Goal: Transaction & Acquisition: Obtain resource

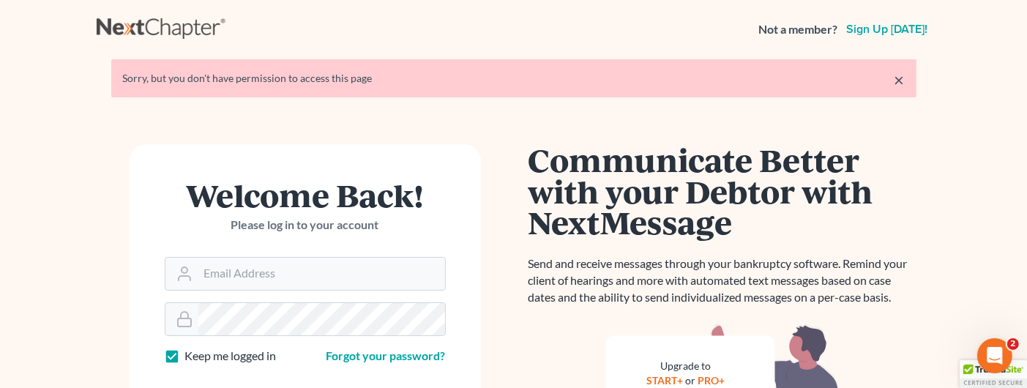
scroll to position [253, 0]
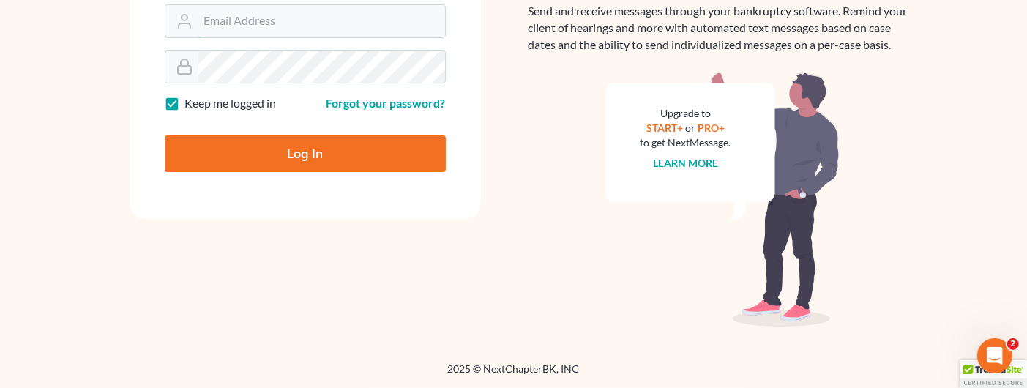
type input "[PERSON_NAME][EMAIL_ADDRESS][DOMAIN_NAME]"
click at [293, 152] on input "Log In" at bounding box center [305, 153] width 281 height 37
type input "Thinking..."
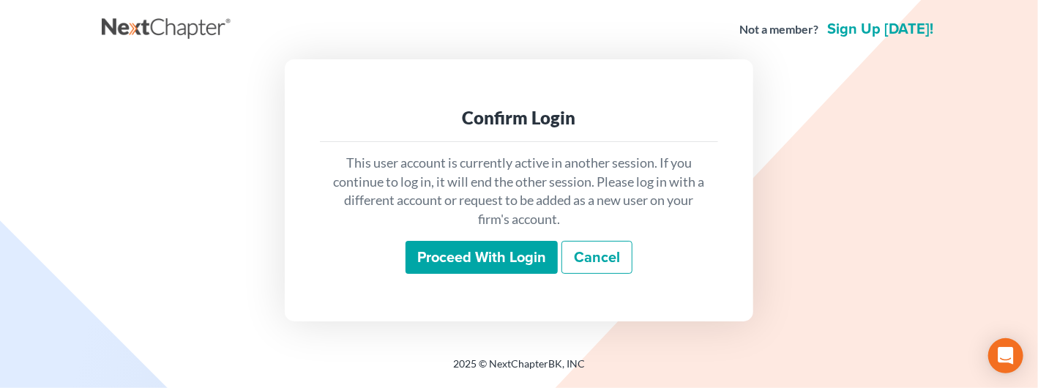
click at [489, 253] on input "Proceed with login" at bounding box center [482, 258] width 152 height 34
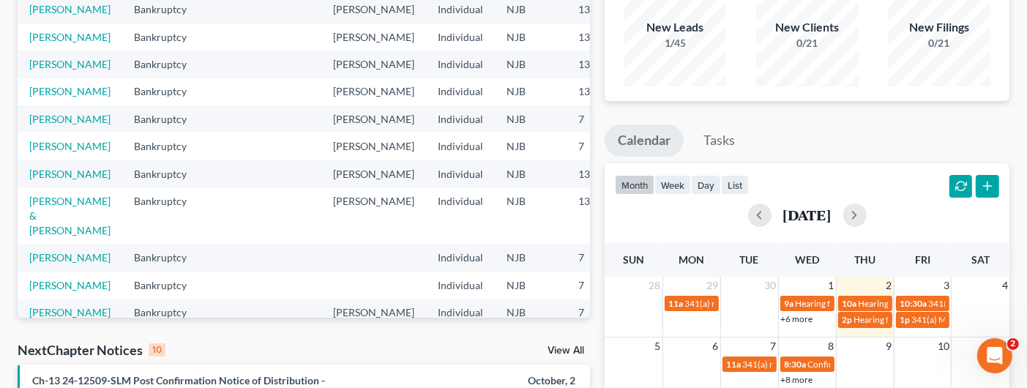
scroll to position [73, 0]
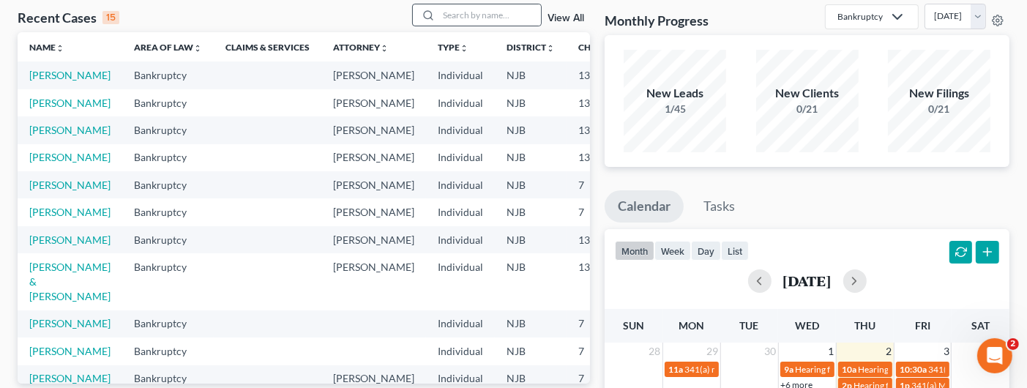
click at [418, 17] on div at bounding box center [426, 14] width 26 height 21
click at [452, 15] on input "search" at bounding box center [490, 14] width 103 height 21
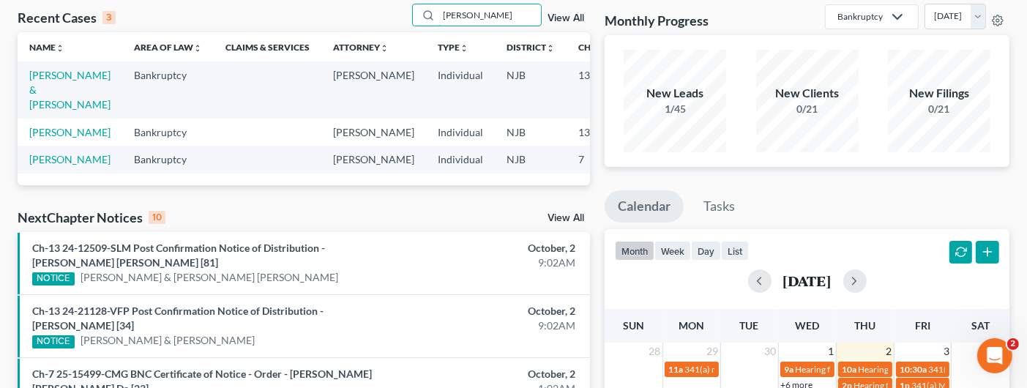
type input "[PERSON_NAME]"
click at [32, 138] on td "Delgado, Pedro" at bounding box center [70, 132] width 105 height 27
click at [38, 134] on link "Delgado, Pedro" at bounding box center [69, 132] width 81 height 12
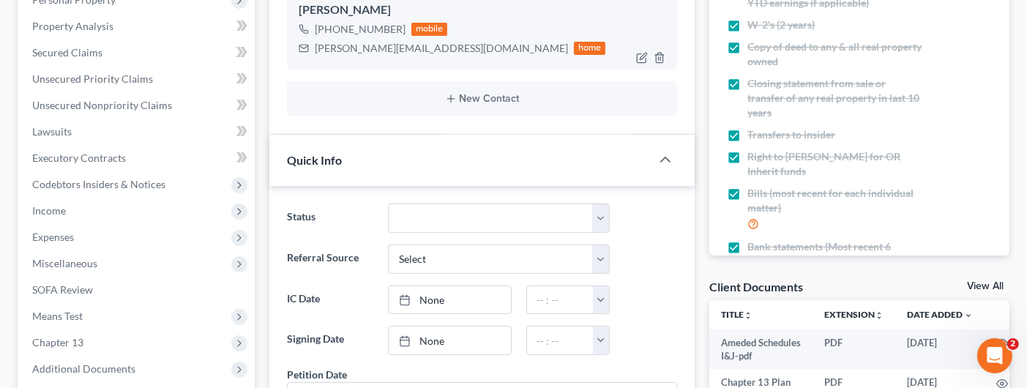
scroll to position [366, 0]
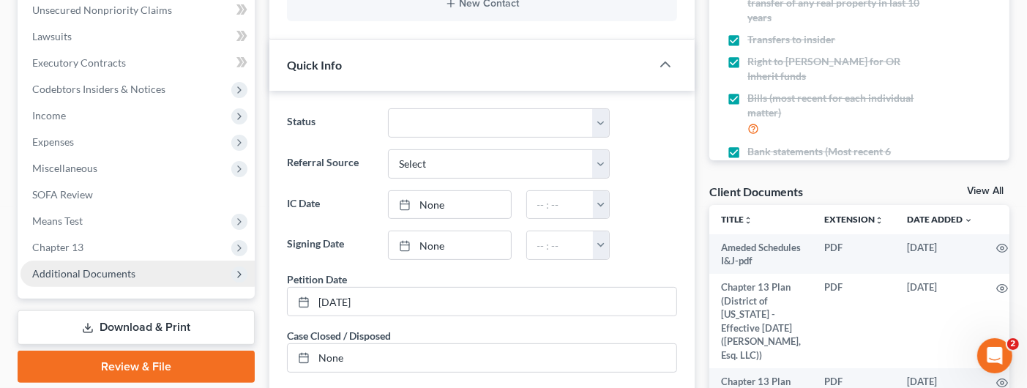
click at [133, 278] on span "Additional Documents" at bounding box center [138, 274] width 234 height 26
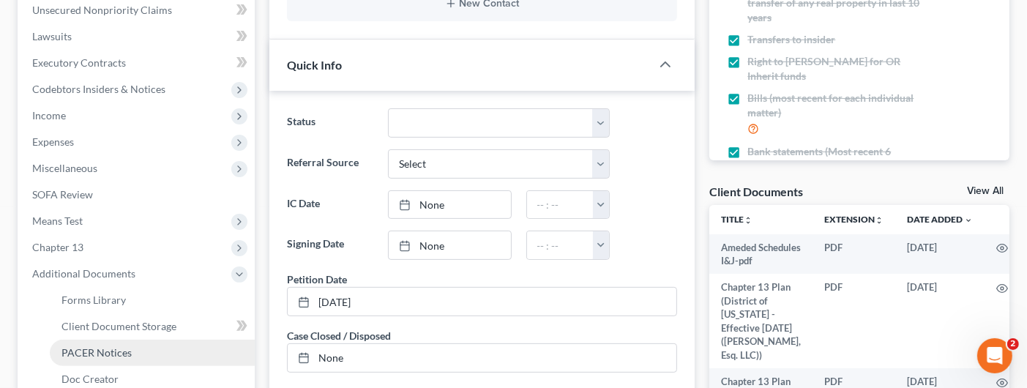
click at [111, 347] on span "PACER Notices" at bounding box center [97, 352] width 70 height 12
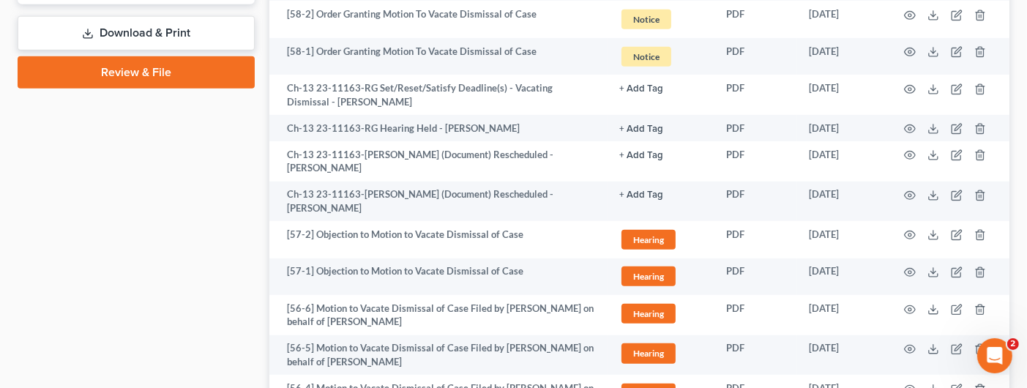
scroll to position [805, 0]
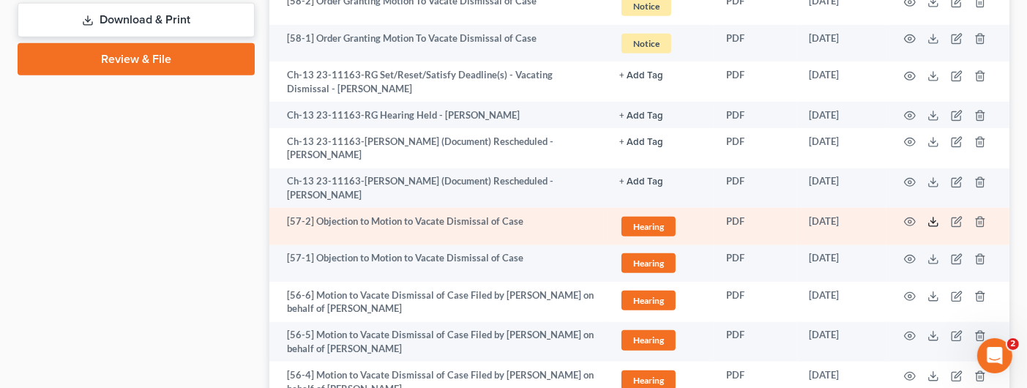
click at [936, 220] on icon at bounding box center [934, 222] width 12 height 12
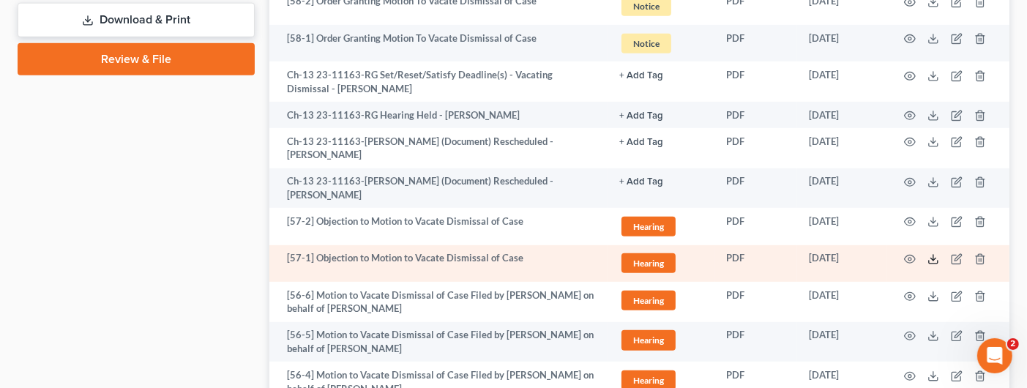
click at [934, 260] on line at bounding box center [934, 258] width 0 height 6
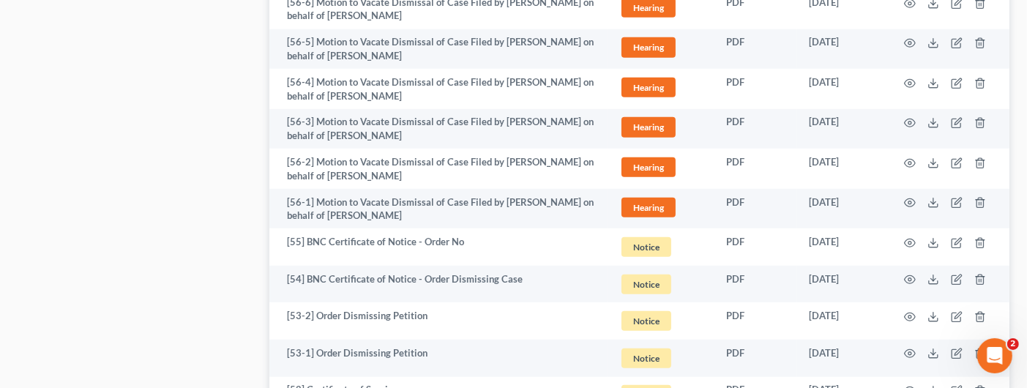
scroll to position [732, 0]
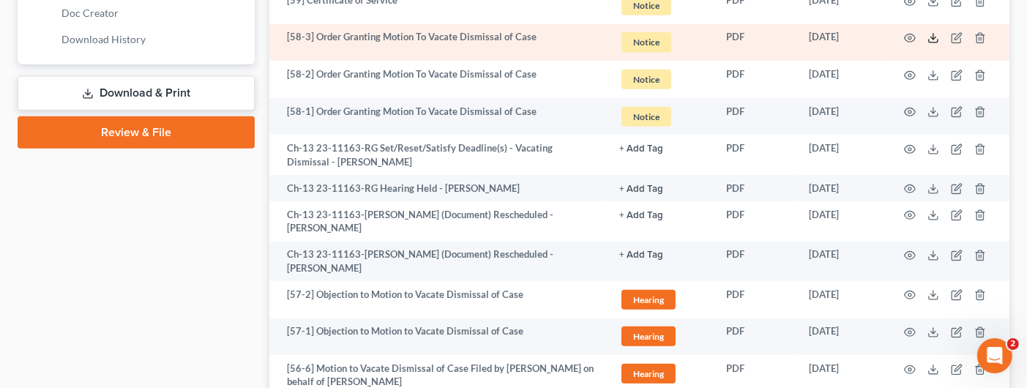
click at [937, 36] on icon at bounding box center [934, 38] width 12 height 12
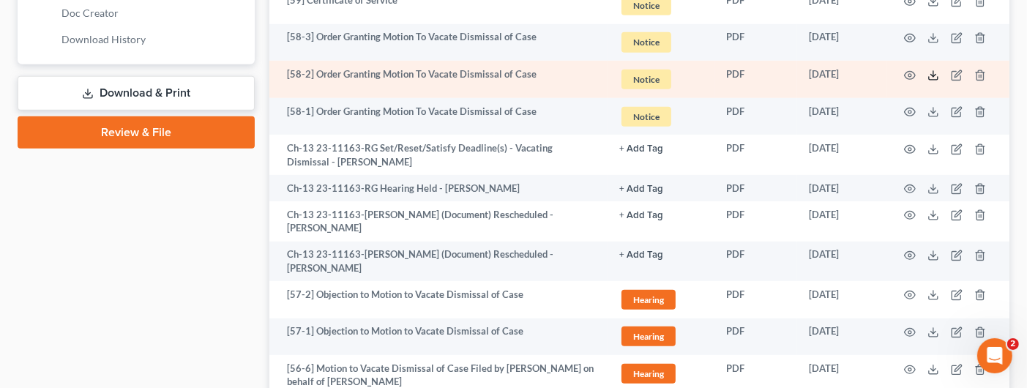
click at [931, 70] on icon at bounding box center [934, 76] width 12 height 12
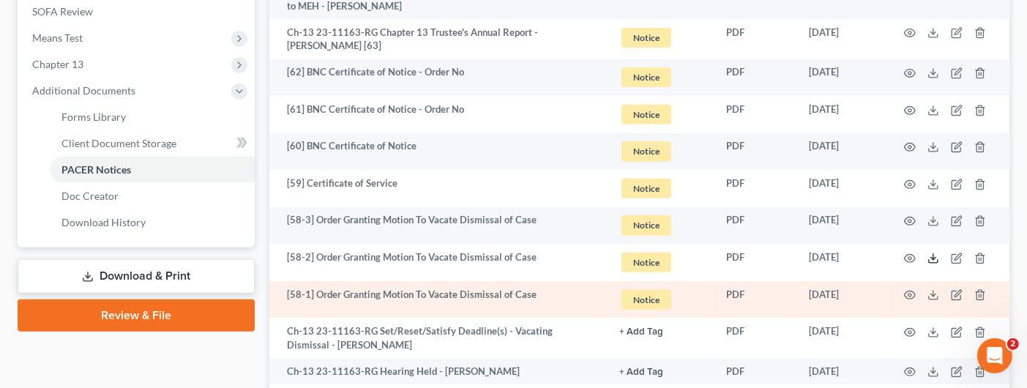
scroll to position [513, 0]
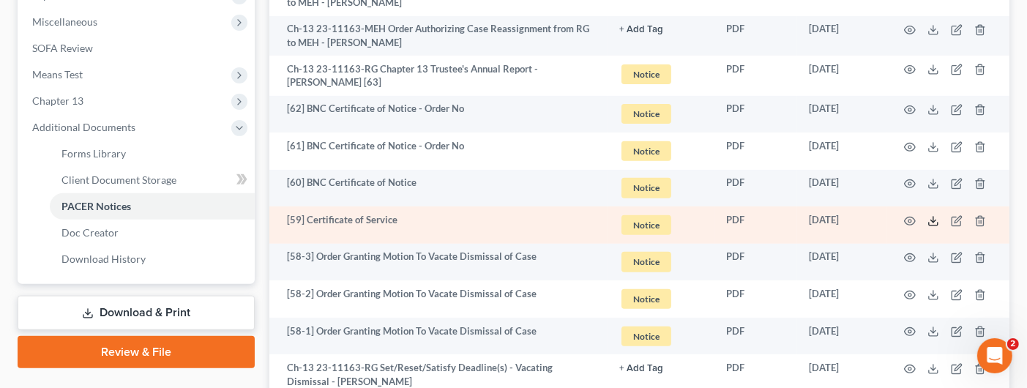
click at [932, 217] on icon at bounding box center [934, 221] width 12 height 12
